Goal: Task Accomplishment & Management: Use online tool/utility

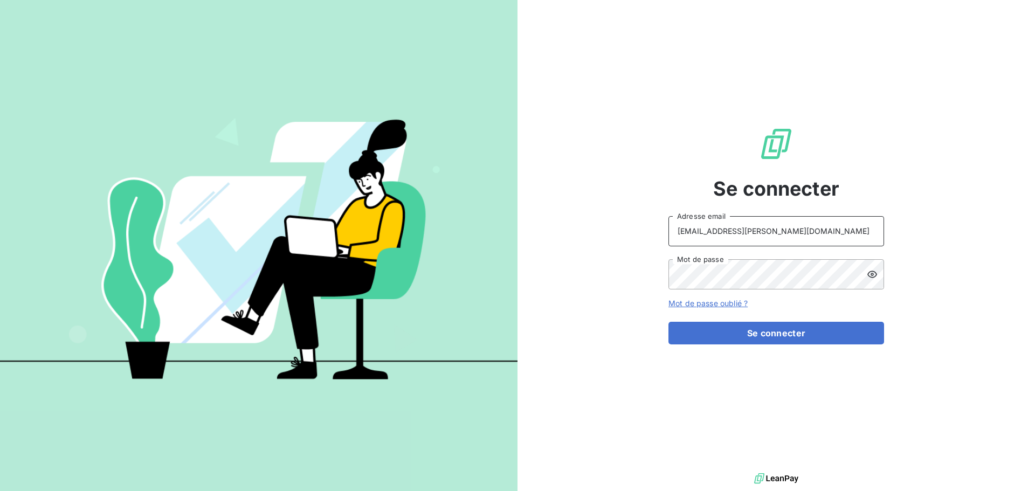
click at [777, 228] on input "[EMAIL_ADDRESS][PERSON_NAME][DOMAIN_NAME]" at bounding box center [776, 231] width 216 height 30
type input "[EMAIL_ADDRESS][PERSON_NAME][DOMAIN_NAME]"
click at [807, 338] on button "Se connecter" at bounding box center [776, 333] width 216 height 23
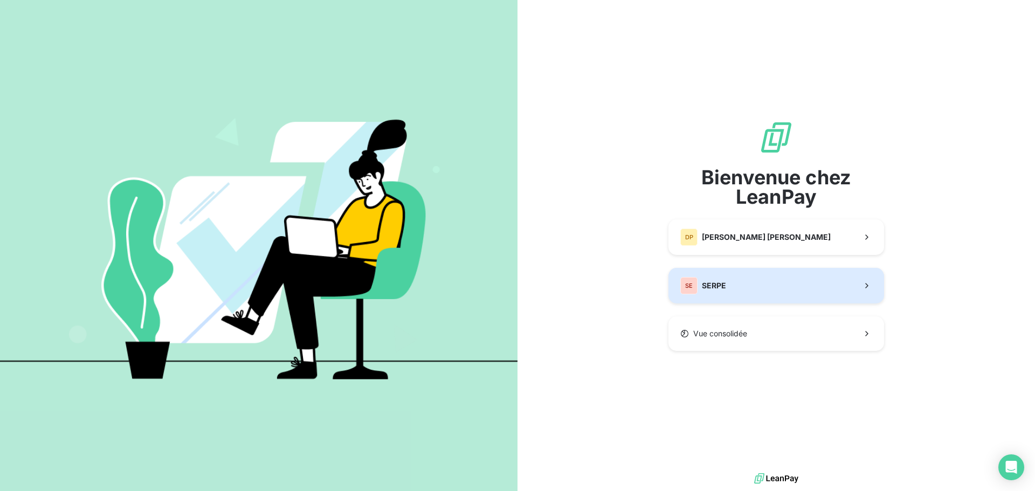
click at [744, 279] on button "SE SERPE" at bounding box center [776, 286] width 216 height 36
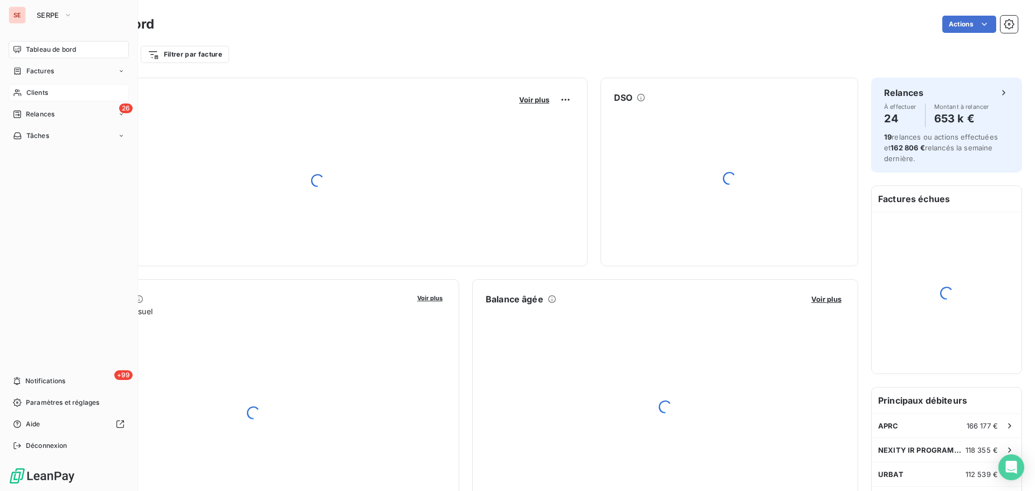
click at [50, 97] on div "Clients" at bounding box center [69, 92] width 120 height 17
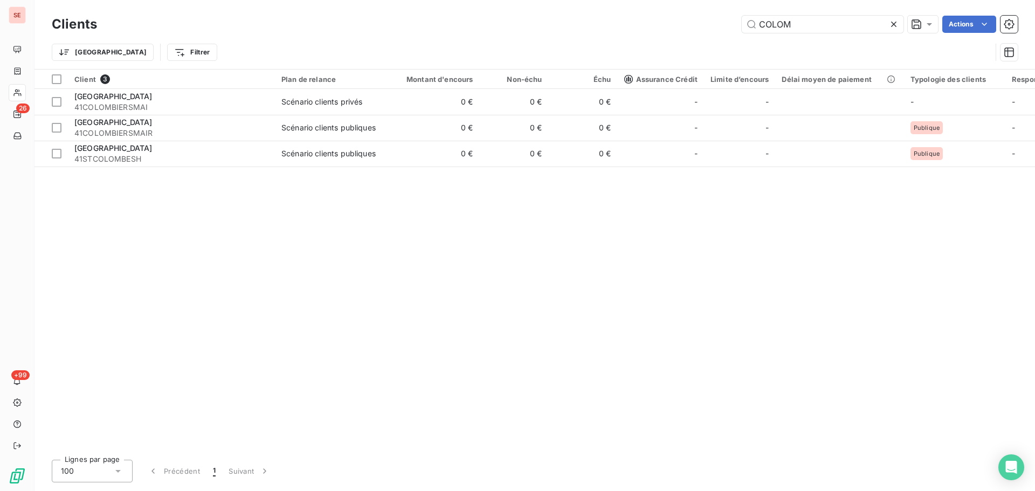
type input "COLOM"
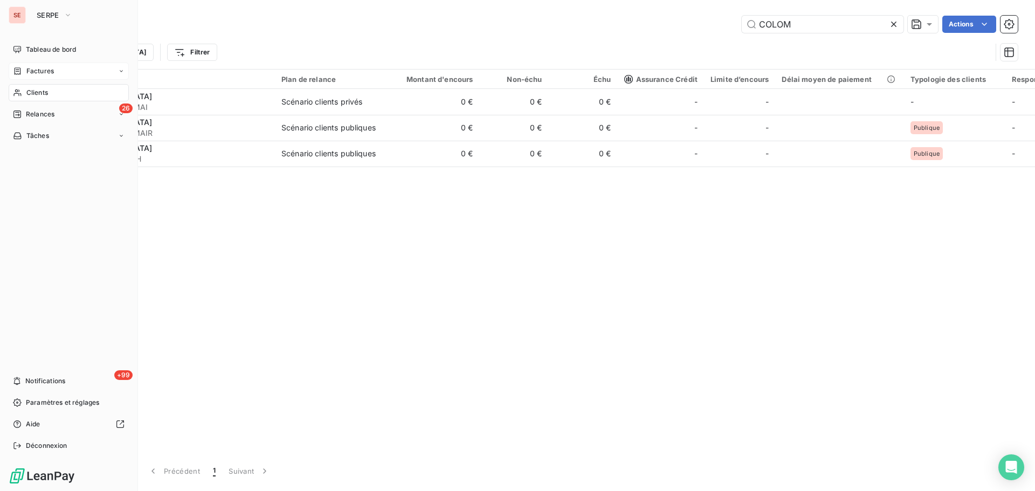
click at [45, 71] on span "Factures" at bounding box center [39, 71] width 27 height 10
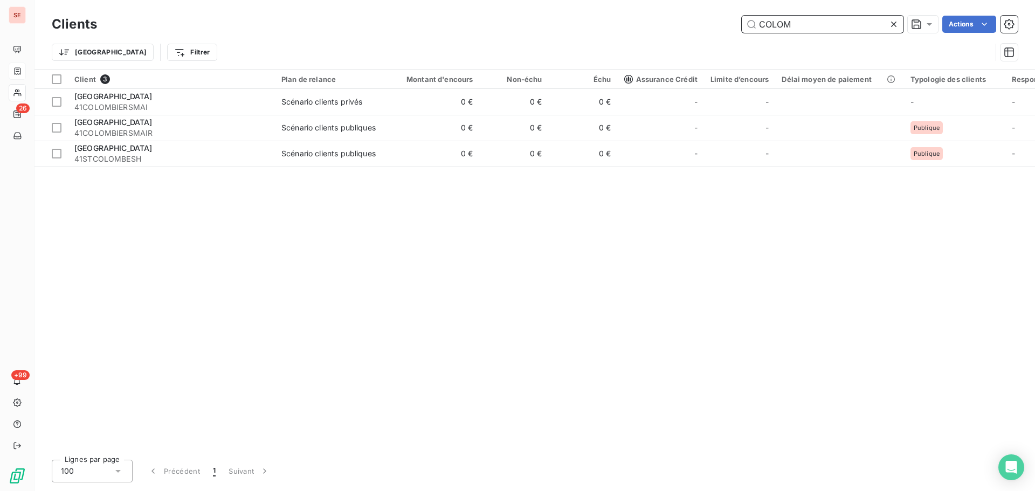
drag, startPoint x: 814, startPoint y: 22, endPoint x: 674, endPoint y: 24, distance: 139.6
click at [667, 24] on div "COLOM Actions" at bounding box center [564, 24] width 908 height 17
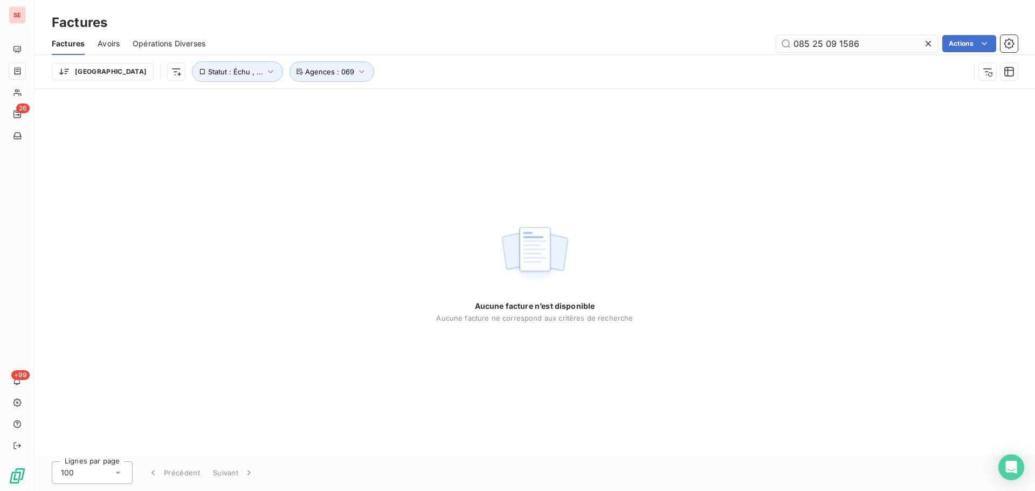
click at [814, 41] on input "085 25 09 1586" at bounding box center [857, 43] width 162 height 17
type input "085-25-09-1586"
click at [197, 66] on button "Statut : Échu , ..." at bounding box center [237, 71] width 91 height 20
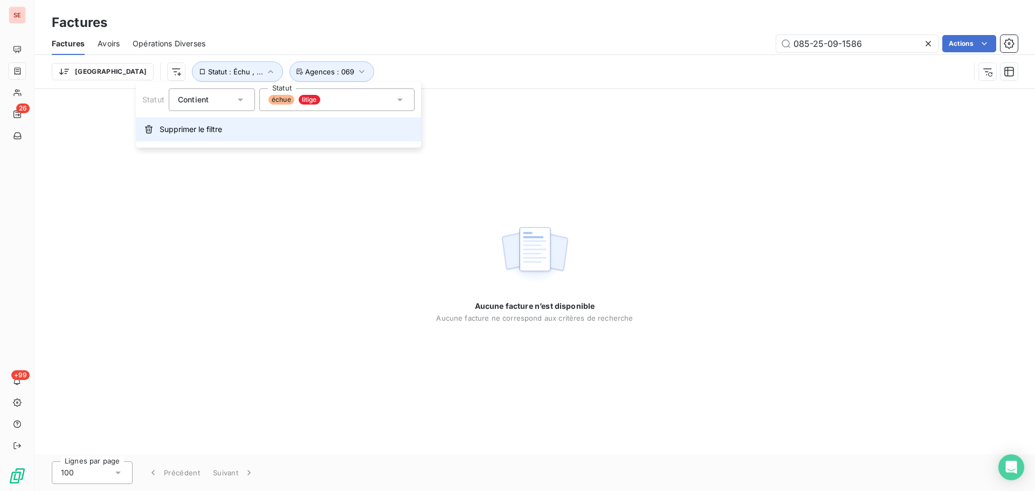
click at [198, 139] on button "Supprimer le filtre" at bounding box center [278, 129] width 285 height 24
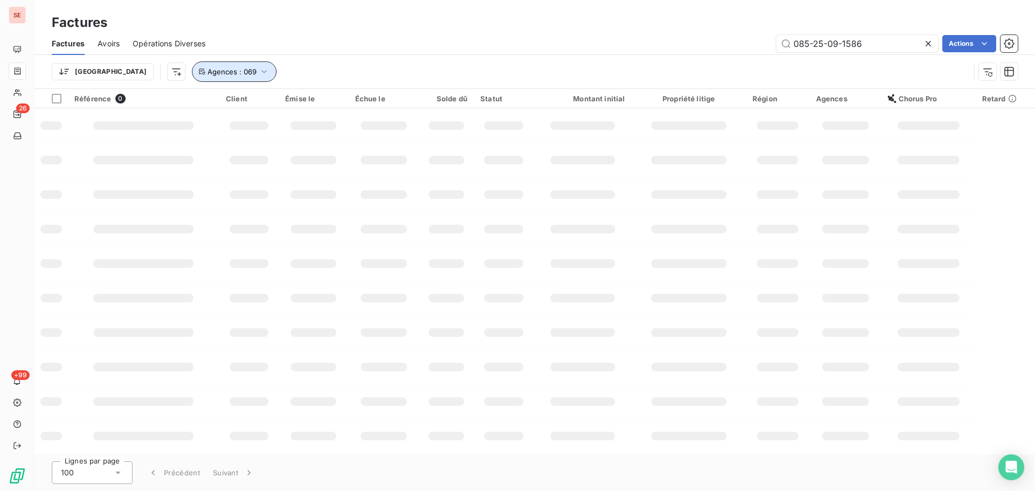
click at [259, 76] on icon "button" at bounding box center [264, 71] width 11 height 11
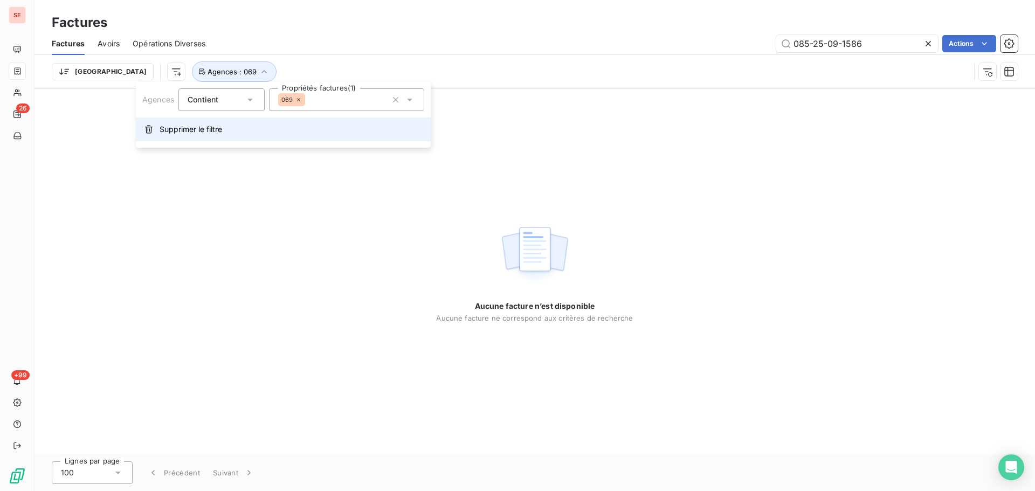
click at [224, 127] on button "Supprimer le filtre" at bounding box center [283, 129] width 295 height 24
